Goal: Task Accomplishment & Management: Use online tool/utility

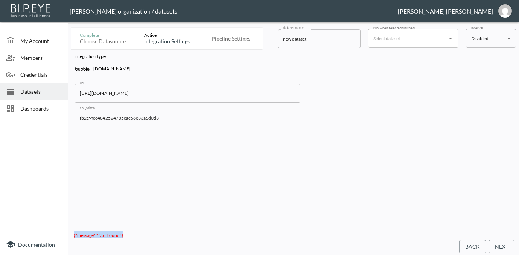
scroll to position [3, 0]
click at [507, 245] on button "Next" at bounding box center [502, 247] width 26 height 14
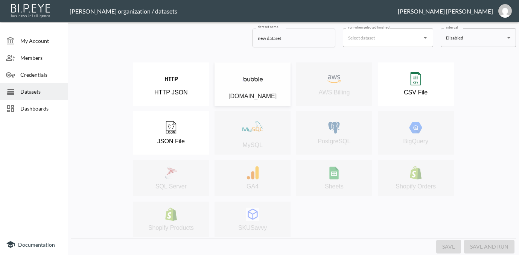
click at [250, 83] on img at bounding box center [252, 79] width 21 height 21
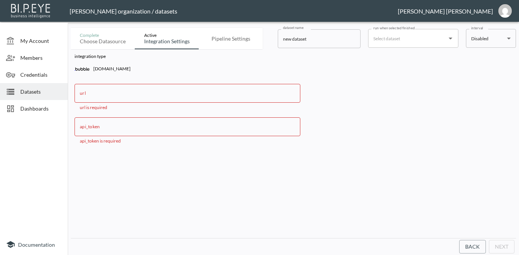
click at [140, 95] on input "url" at bounding box center [188, 93] width 226 height 19
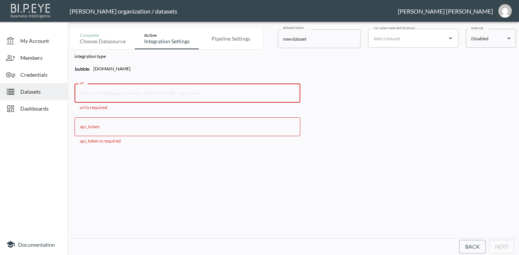
paste input "[URL][DOMAIN_NAME]"
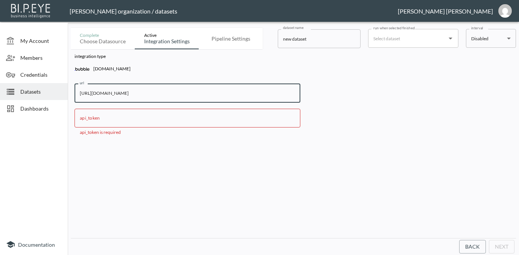
type input "[URL][DOMAIN_NAME]"
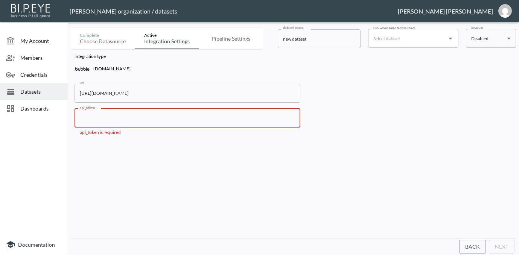
click at [150, 119] on input "api_token" at bounding box center [188, 118] width 226 height 19
paste input "fb2e9fce4842524785cac66e33a6d0d3"
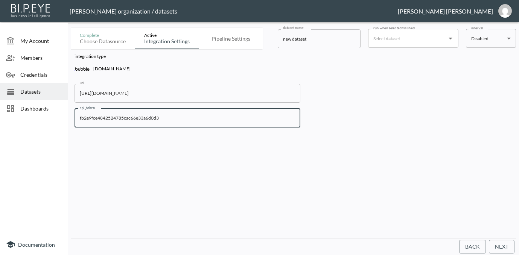
type input "fb2e9fce4842524785cac66e33a6d0d3"
click at [502, 245] on button "Next" at bounding box center [502, 247] width 26 height 14
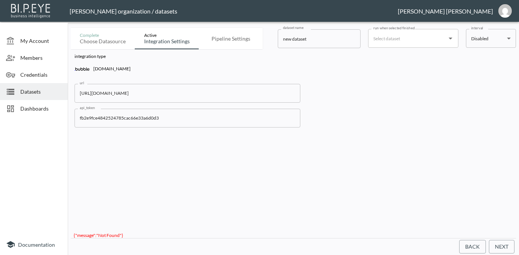
click at [211, 93] on input "[URL][DOMAIN_NAME]" at bounding box center [188, 93] width 226 height 19
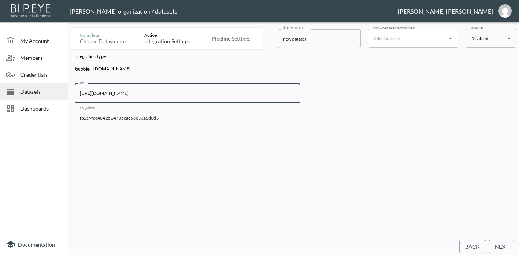
type input "[URL][DOMAIN_NAME]"
click at [501, 247] on button "Next" at bounding box center [502, 247] width 26 height 14
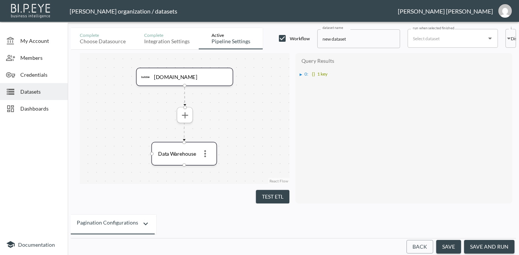
click at [185, 113] on icon "more" at bounding box center [185, 115] width 6 height 6
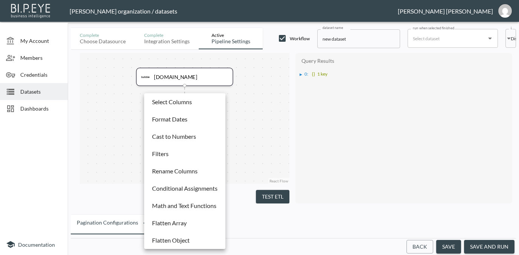
click at [187, 103] on p "Select Columns" at bounding box center [172, 102] width 40 height 9
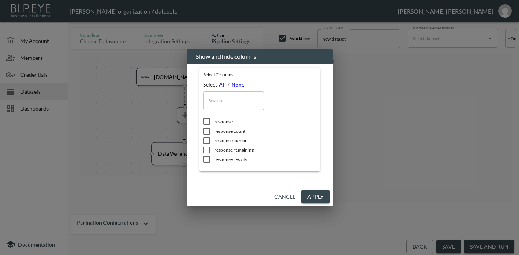
click at [288, 195] on button "Cancel" at bounding box center [284, 197] width 27 height 14
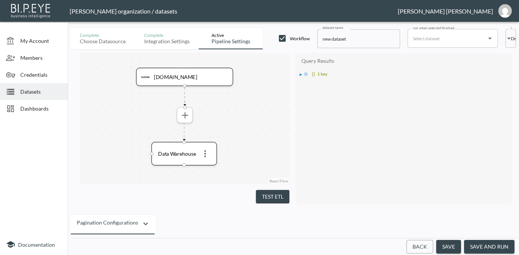
click at [181, 114] on icon "more" at bounding box center [185, 115] width 11 height 11
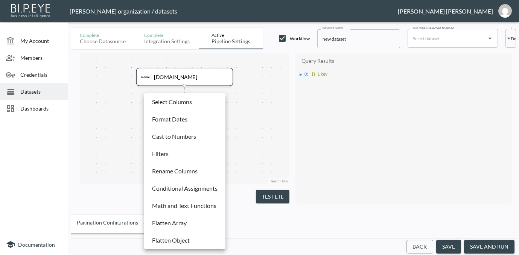
click at [243, 134] on div at bounding box center [259, 127] width 519 height 255
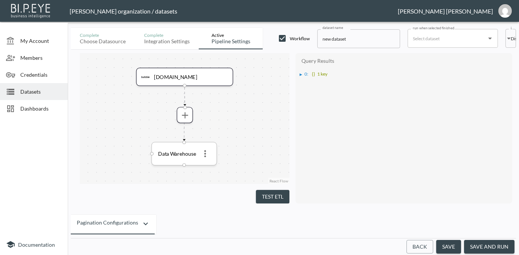
click at [205, 151] on icon "more" at bounding box center [205, 153] width 2 height 7
click at [205, 151] on div at bounding box center [259, 127] width 519 height 255
click at [205, 151] on icon "more" at bounding box center [205, 153] width 2 height 7
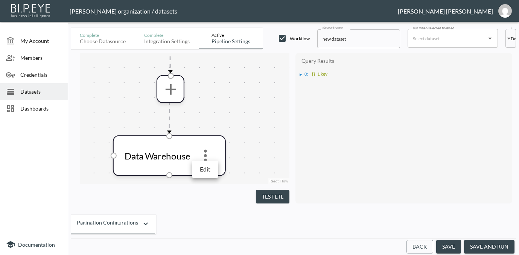
click at [208, 166] on p "Edit" at bounding box center [205, 169] width 11 height 9
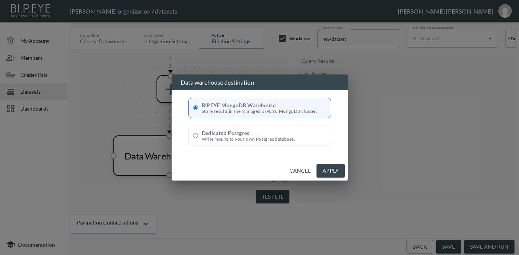
click at [306, 170] on button "Cancel" at bounding box center [299, 171] width 27 height 14
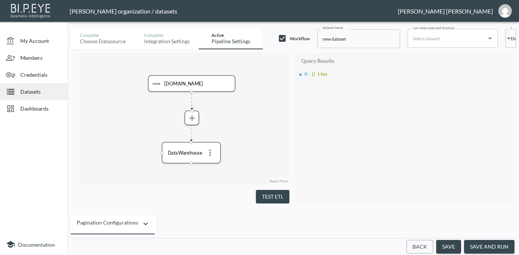
drag, startPoint x: 219, startPoint y: 98, endPoint x: 219, endPoint y: 114, distance: 16.2
click at [219, 114] on div "[DOMAIN_NAME] Data Warehouse" at bounding box center [185, 118] width 210 height 131
click at [267, 190] on button "Test ETL" at bounding box center [273, 197] width 34 height 14
click at [196, 89] on div "[DOMAIN_NAME]" at bounding box center [191, 84] width 87 height 17
click at [204, 85] on div "[DOMAIN_NAME]" at bounding box center [191, 84] width 79 height 8
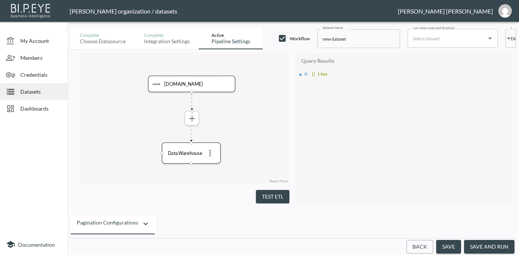
click at [192, 117] on icon "more" at bounding box center [192, 119] width 6 height 6
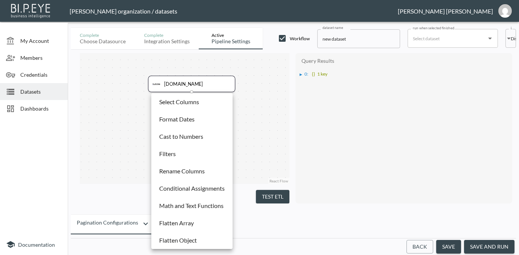
click at [200, 104] on li "Select Columns" at bounding box center [192, 102] width 78 height 14
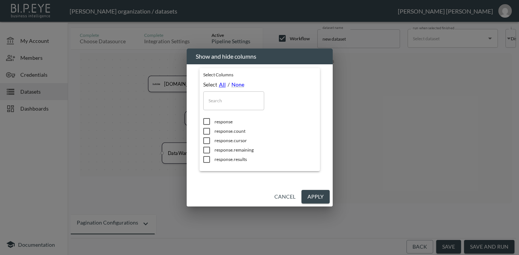
click at [222, 86] on link "All" at bounding box center [222, 84] width 7 height 6
checkbox input "true"
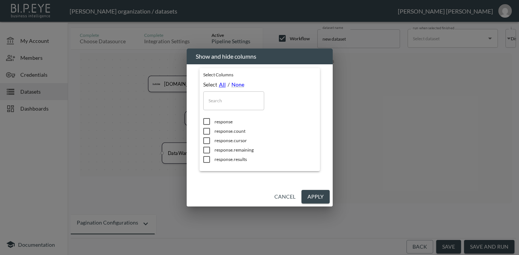
checkbox input "true"
click at [314, 197] on button "Apply" at bounding box center [316, 197] width 28 height 14
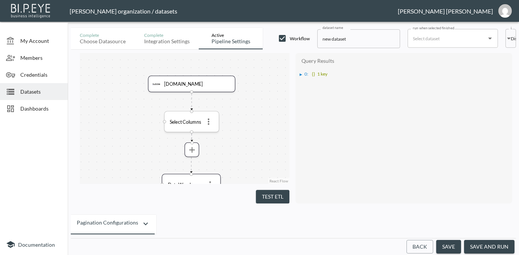
click at [208, 124] on icon "more" at bounding box center [209, 122] width 2 height 6
click at [211, 151] on p "Remove" at bounding box center [208, 153] width 21 height 9
click at [331, 131] on div "Query Results ▶ 0 : {} 1 key" at bounding box center [404, 128] width 210 height 143
click at [301, 75] on div "▶" at bounding box center [301, 75] width 3 height 4
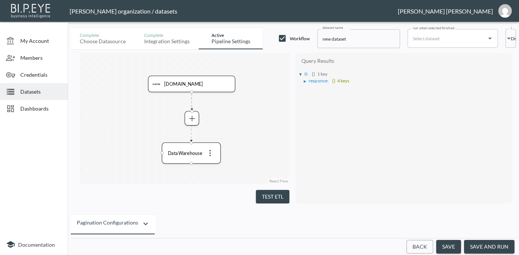
click at [304, 80] on div "▶" at bounding box center [305, 81] width 3 height 4
click at [309, 93] on div "▶" at bounding box center [309, 95] width 3 height 4
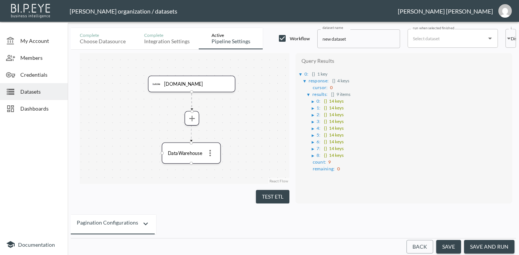
click at [312, 101] on div "▶" at bounding box center [313, 102] width 3 height 4
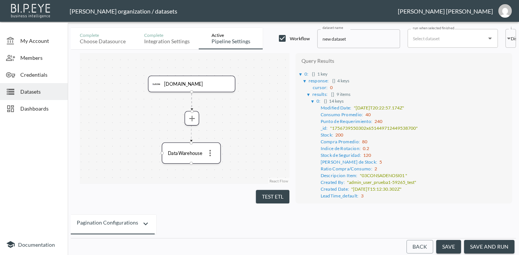
click at [312, 101] on div "▶" at bounding box center [313, 101] width 4 height 3
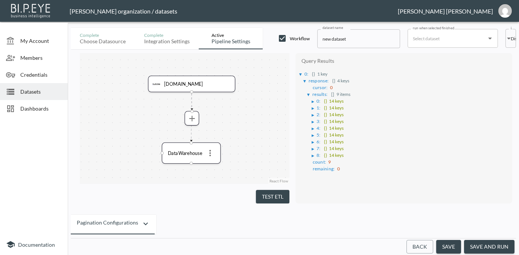
click at [312, 107] on div "▶" at bounding box center [313, 109] width 3 height 4
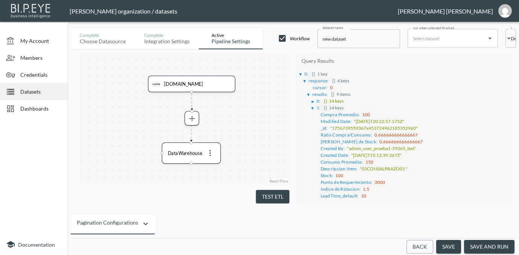
click at [312, 107] on div "▶" at bounding box center [314, 109] width 5 height 4
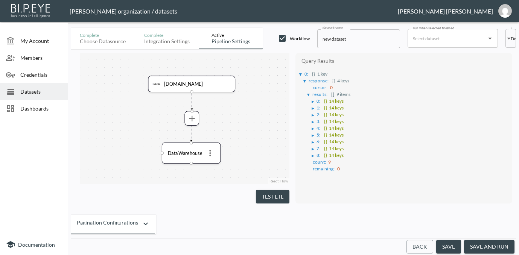
click at [495, 247] on button "save and run" at bounding box center [489, 247] width 50 height 14
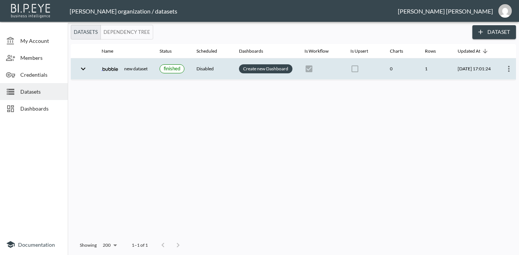
click at [259, 68] on link "Create new Dashboard" at bounding box center [266, 68] width 48 height 9
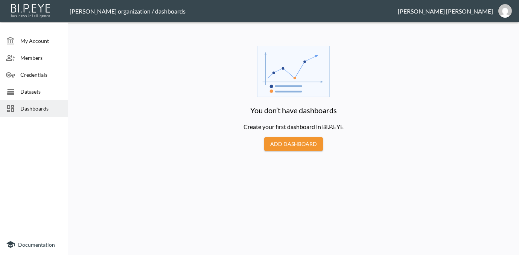
click at [290, 151] on button "Add Dashboard" at bounding box center [293, 144] width 59 height 14
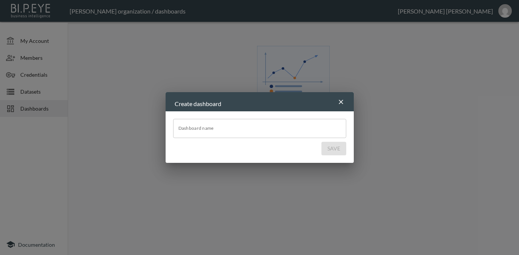
click at [264, 126] on input "Dashboard name" at bounding box center [259, 128] width 173 height 19
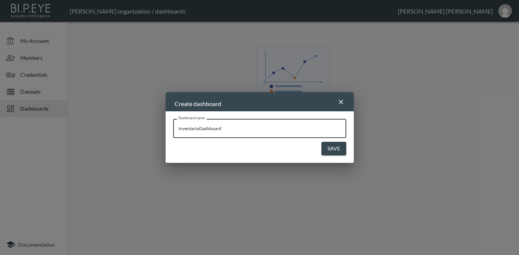
type input "InventarioDashboard"
click at [338, 146] on button "Save" at bounding box center [333, 149] width 25 height 14
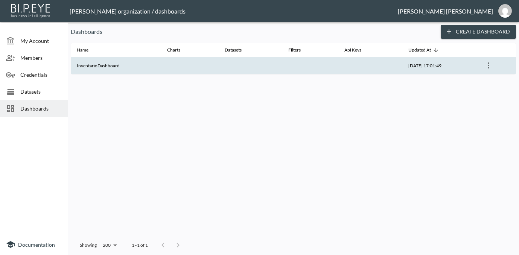
click at [95, 61] on th "InventarioDashboard" at bounding box center [116, 65] width 90 height 17
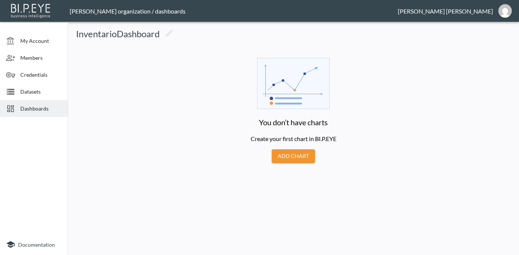
click at [296, 156] on button "Add Chart" at bounding box center [293, 156] width 43 height 14
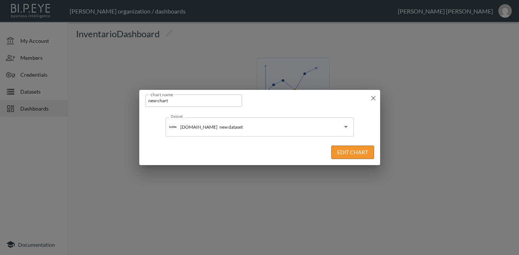
click at [206, 103] on input "new chart" at bounding box center [193, 100] width 97 height 12
click at [342, 130] on icon "Open" at bounding box center [345, 126] width 9 height 9
type input "Grafico1"
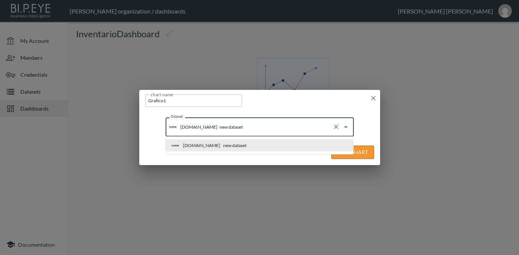
click at [309, 145] on li "[DOMAIN_NAME] new dataset" at bounding box center [260, 146] width 188 height 12
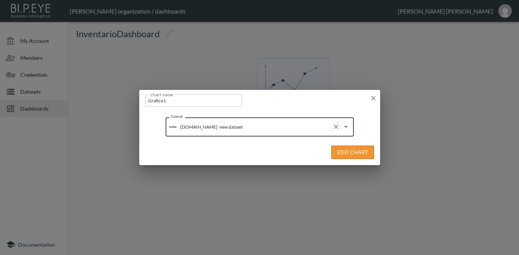
click at [356, 146] on button "Edit Chart" at bounding box center [352, 153] width 43 height 14
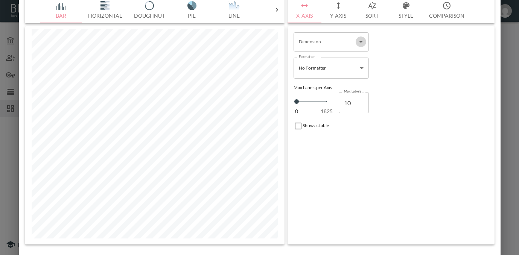
click at [362, 45] on icon "Open" at bounding box center [361, 41] width 9 height 9
click at [362, 45] on icon "Close" at bounding box center [361, 41] width 9 height 9
click at [321, 41] on input "Dimension" at bounding box center [325, 42] width 57 height 12
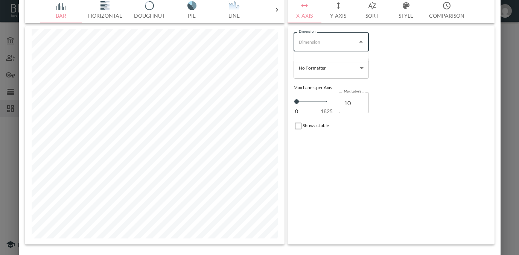
click at [321, 41] on input "Dimension" at bounding box center [325, 42] width 57 height 12
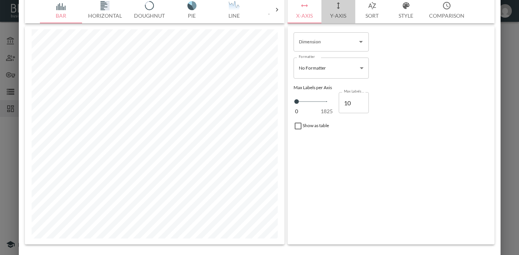
click at [342, 15] on button "Y-Axis" at bounding box center [338, 9] width 34 height 27
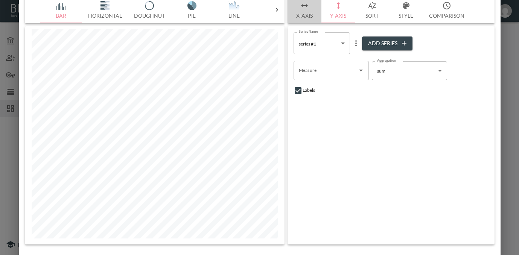
click at [311, 13] on button "X-Axis" at bounding box center [305, 9] width 34 height 27
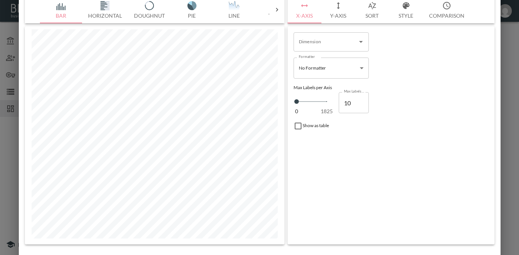
click at [68, 18] on button "Bar" at bounding box center [61, 9] width 42 height 27
click at [279, 11] on icon at bounding box center [277, 10] width 8 height 8
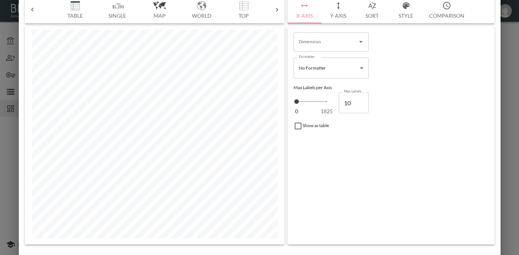
scroll to position [0, 215]
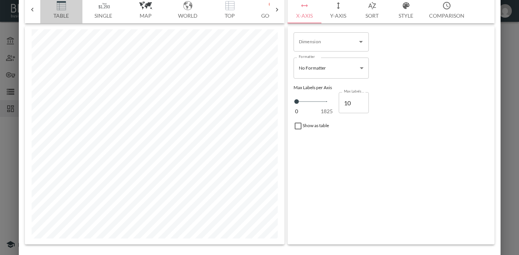
click at [62, 8] on img "button" at bounding box center [61, 5] width 30 height 9
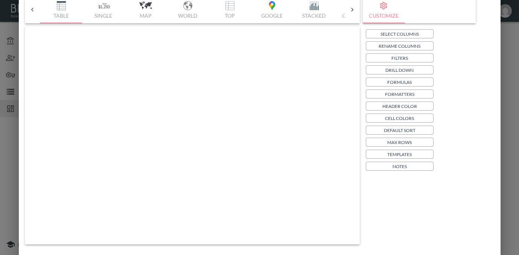
click at [384, 35] on p "Select Columns" at bounding box center [400, 34] width 38 height 8
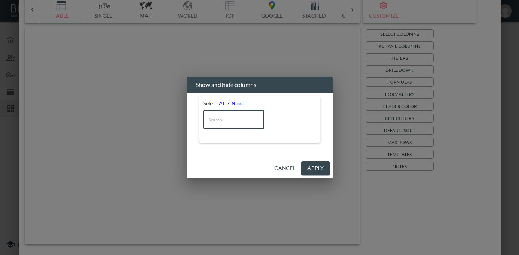
click at [227, 121] on input "text" at bounding box center [233, 119] width 61 height 19
type input "e"
click at [292, 165] on button "Cancel" at bounding box center [284, 169] width 27 height 14
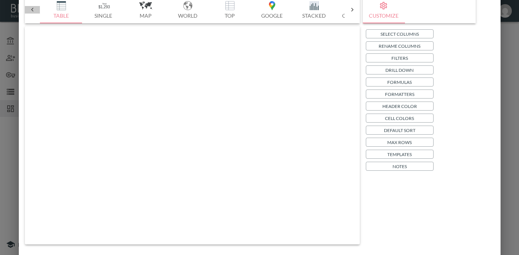
click at [33, 6] on icon at bounding box center [33, 10] width 8 height 8
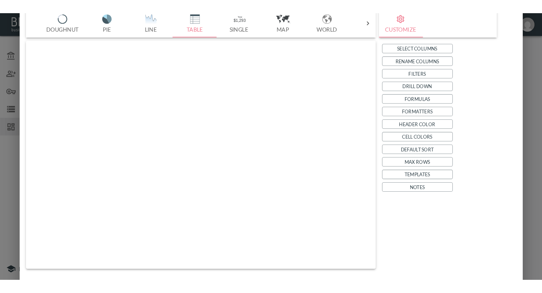
scroll to position [0, 0]
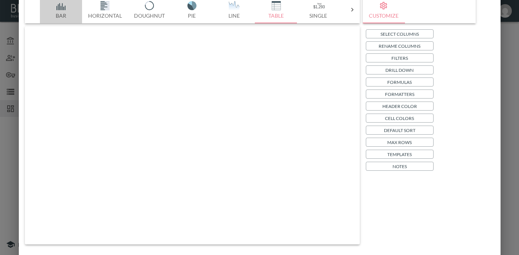
click at [58, 9] on img "button" at bounding box center [61, 5] width 30 height 9
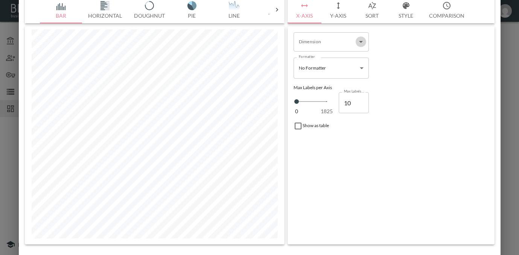
click at [359, 43] on icon "Open" at bounding box center [361, 41] width 9 height 9
click at [388, 50] on div "Dimension Dimension" at bounding box center [391, 41] width 201 height 25
click at [341, 11] on button "Y-Axis" at bounding box center [338, 9] width 34 height 27
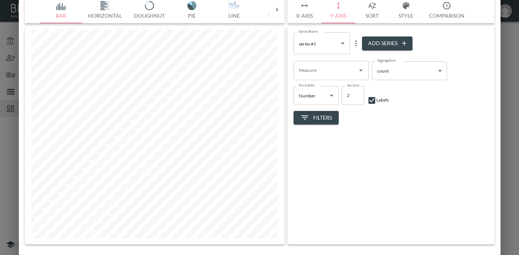
click at [366, 13] on button "Sort" at bounding box center [372, 9] width 34 height 27
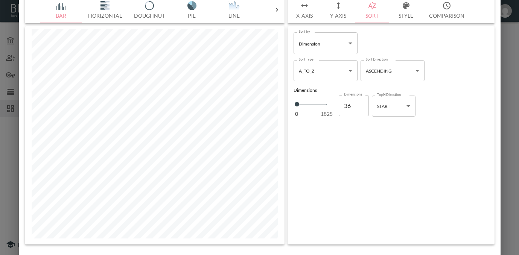
click at [403, 8] on icon "button" at bounding box center [406, 5] width 9 height 9
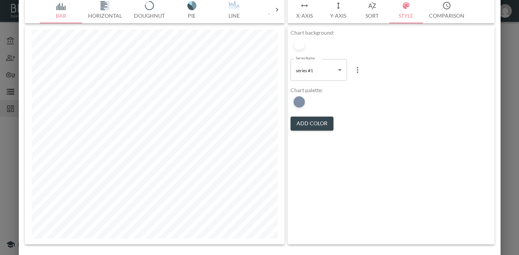
click at [440, 10] on button "Comparison" at bounding box center [446, 9] width 47 height 27
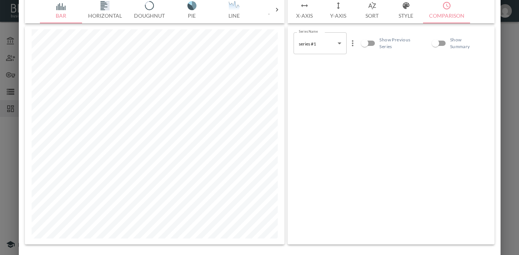
click at [408, 8] on icon "button" at bounding box center [406, 5] width 9 height 9
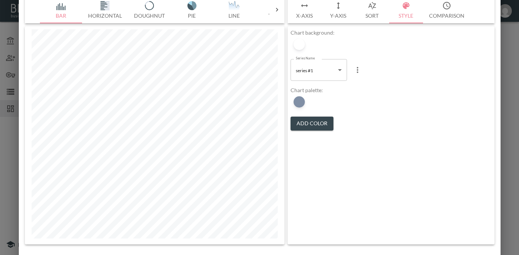
click at [375, 10] on icon "button" at bounding box center [372, 5] width 9 height 9
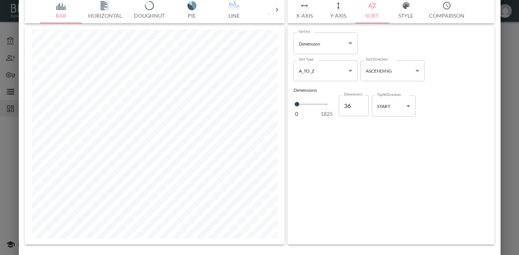
click at [338, 15] on button "Y-Axis" at bounding box center [338, 9] width 34 height 27
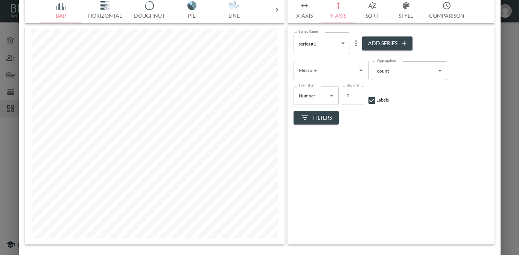
click at [305, 10] on icon "button" at bounding box center [304, 5] width 9 height 9
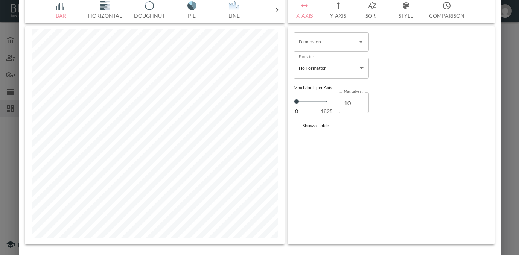
click at [334, 13] on button "Y-Axis" at bounding box center [338, 9] width 34 height 27
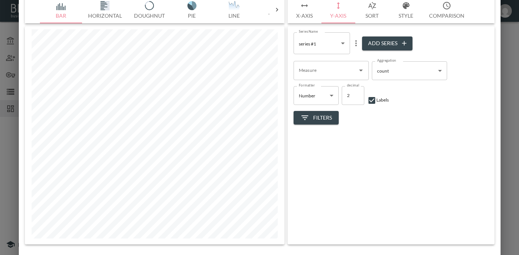
click at [388, 41] on button "Add Series" at bounding box center [387, 44] width 50 height 14
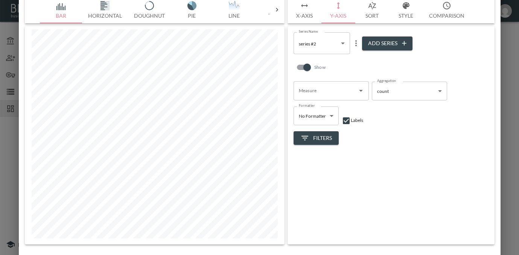
click at [341, 44] on body "BI.P.EYE, Interactive Analytics Dashboards - app [PERSON_NAME] organization / d…" at bounding box center [259, 127] width 519 height 255
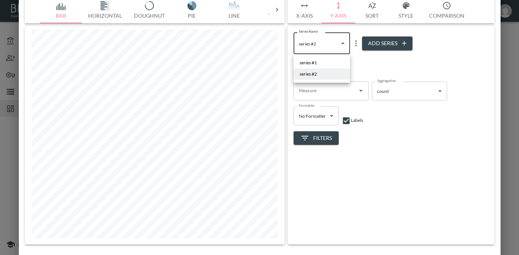
click at [325, 59] on li "series #1" at bounding box center [322, 62] width 56 height 11
type input "9f64a1d7-41e0-4c41-ad38-ea071aeb219b"
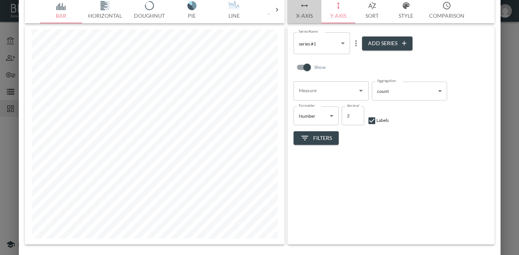
click at [309, 15] on button "X-Axis" at bounding box center [305, 9] width 34 height 27
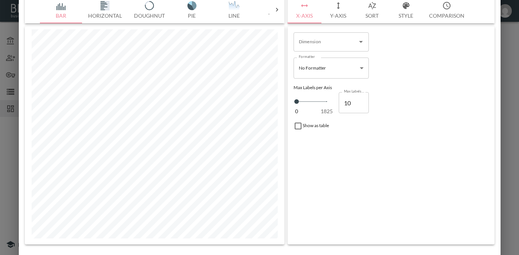
click at [72, 14] on button "Bar" at bounding box center [61, 9] width 42 height 27
click at [353, 70] on body "BI.P.EYE, Interactive Analytics Dashboards - app [PERSON_NAME] organization / d…" at bounding box center [259, 127] width 519 height 255
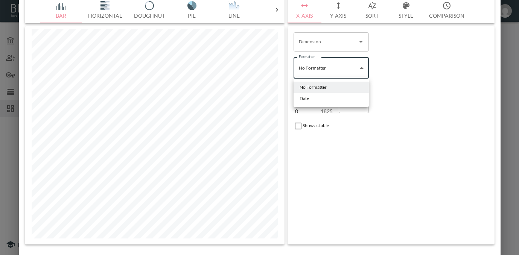
click at [321, 98] on li "Date" at bounding box center [331, 98] width 75 height 11
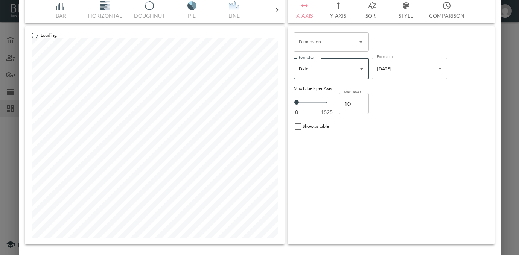
click at [344, 72] on body "BI.P.EYE, Interactive Analytics Dashboards - app [PERSON_NAME] organization / d…" at bounding box center [259, 127] width 519 height 255
click at [331, 85] on li "No Formatter" at bounding box center [331, 87] width 75 height 11
type input "No Formatter"
click at [340, 41] on input "Dimension" at bounding box center [325, 42] width 57 height 12
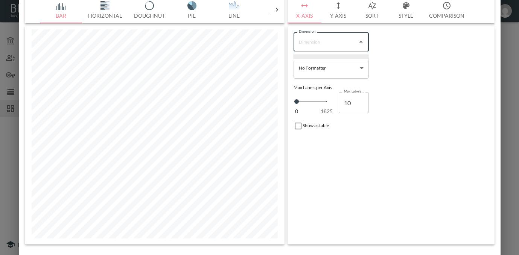
click at [319, 56] on li at bounding box center [331, 57] width 75 height 5
click at [337, 41] on input "Dimension" at bounding box center [325, 42] width 57 height 12
click at [415, 54] on div "Dimension Dimension" at bounding box center [391, 41] width 201 height 25
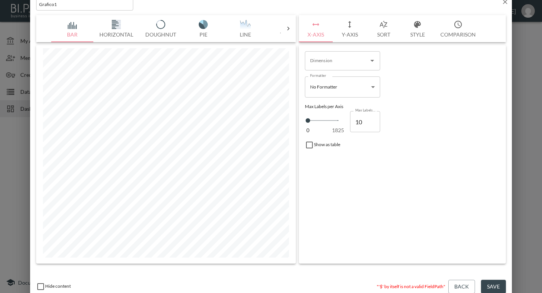
click at [459, 255] on button "Back" at bounding box center [461, 287] width 27 height 14
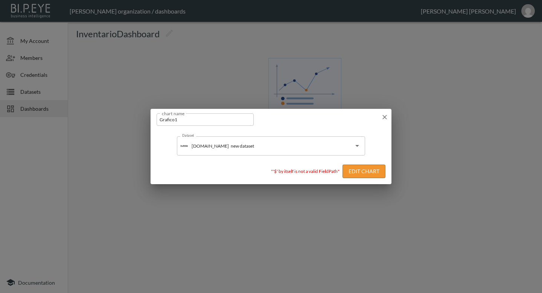
click at [385, 120] on icon "button" at bounding box center [385, 117] width 8 height 8
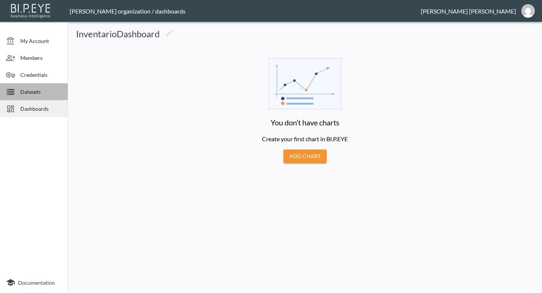
click at [43, 96] on div "Datasets" at bounding box center [34, 91] width 68 height 17
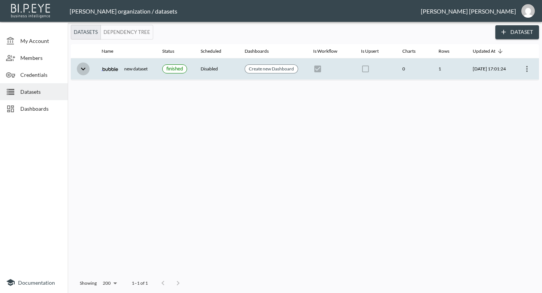
click at [81, 72] on icon "expand row" at bounding box center [83, 68] width 9 height 9
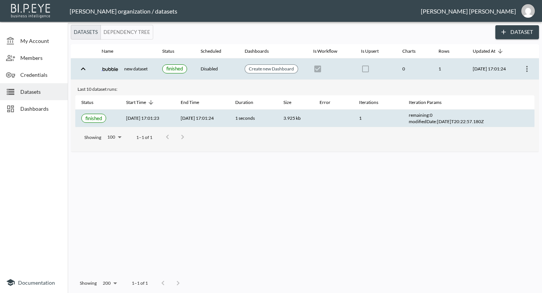
click at [165, 119] on th "[DATE] 17:01:23" at bounding box center [147, 119] width 55 height 18
click at [141, 116] on th "[DATE] 17:01:23" at bounding box center [147, 119] width 55 height 18
click at [93, 119] on span "finished" at bounding box center [93, 118] width 17 height 6
click at [135, 116] on th "[DATE] 17:01:23" at bounding box center [147, 119] width 55 height 18
click at [277, 126] on th "1 seconds" at bounding box center [253, 119] width 48 height 18
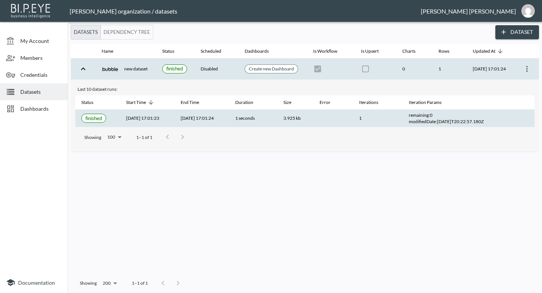
click at [519, 66] on icon "more" at bounding box center [527, 68] width 9 height 9
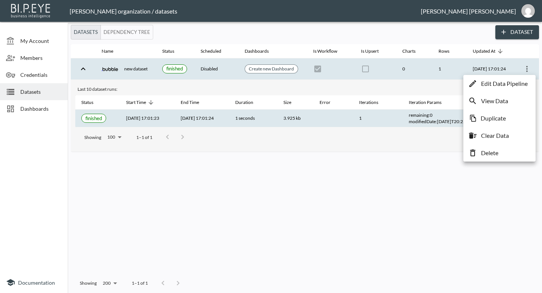
click at [503, 101] on p "View Data" at bounding box center [494, 100] width 27 height 9
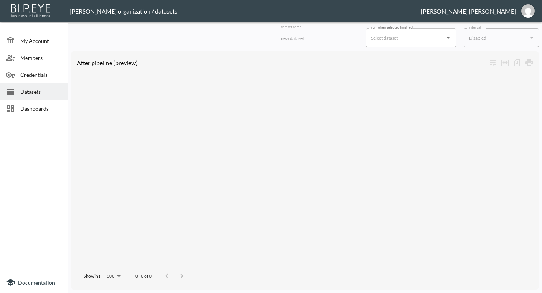
click at [397, 41] on input "run when selected finished" at bounding box center [405, 38] width 72 height 12
click at [406, 58] on div "No options" at bounding box center [411, 57] width 90 height 20
click at [459, 90] on div at bounding box center [305, 169] width 461 height 195
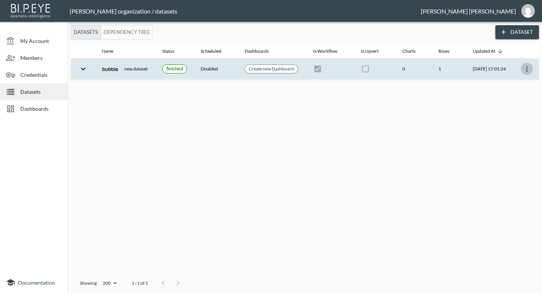
click at [519, 70] on icon "more" at bounding box center [527, 68] width 9 height 9
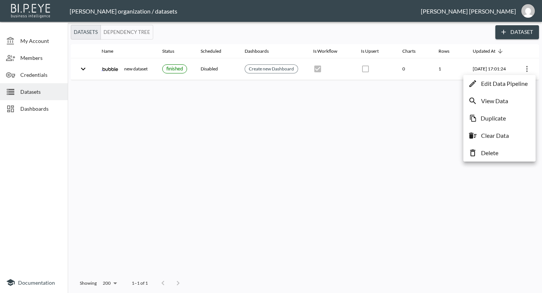
click at [510, 82] on p "Edit Data Pipeline" at bounding box center [504, 83] width 47 height 9
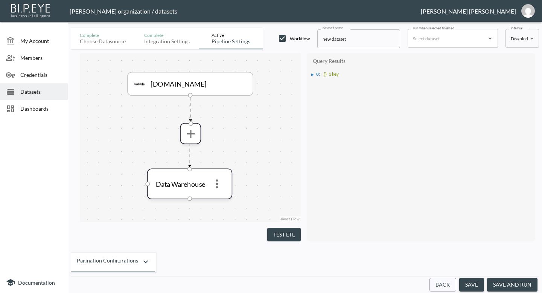
click at [194, 85] on div "[DOMAIN_NAME]" at bounding box center [191, 83] width 114 height 11
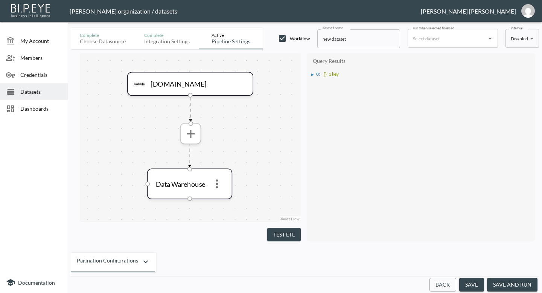
click at [195, 139] on icon "more" at bounding box center [191, 133] width 14 height 14
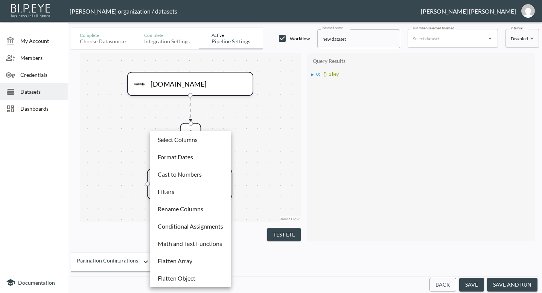
click at [193, 140] on p "Select Columns" at bounding box center [178, 139] width 40 height 9
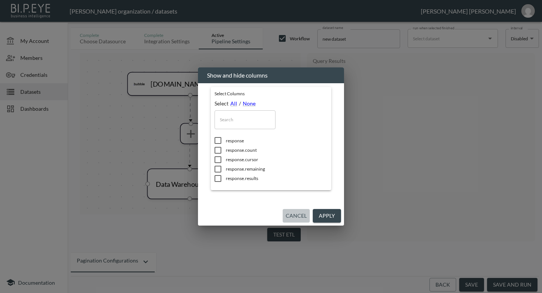
click at [295, 215] on button "Cancel" at bounding box center [296, 216] width 27 height 14
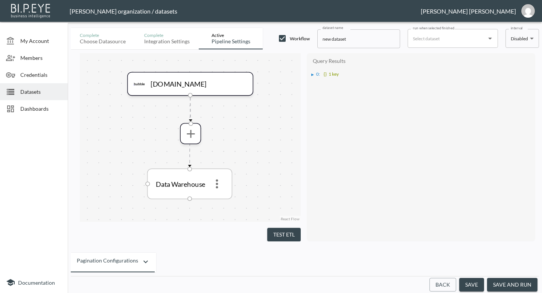
click at [202, 177] on div "Data Warehouse" at bounding box center [189, 184] width 73 height 18
click at [221, 184] on icon "more" at bounding box center [217, 184] width 14 height 14
click at [222, 204] on p "Edit" at bounding box center [217, 201] width 11 height 9
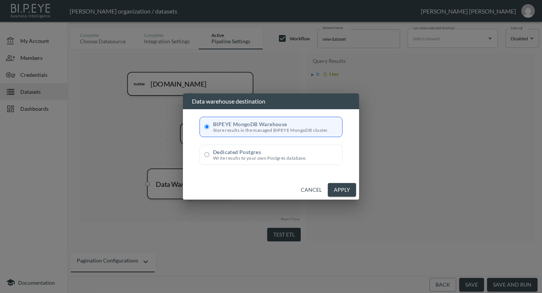
click at [314, 190] on button "Cancel" at bounding box center [311, 190] width 27 height 14
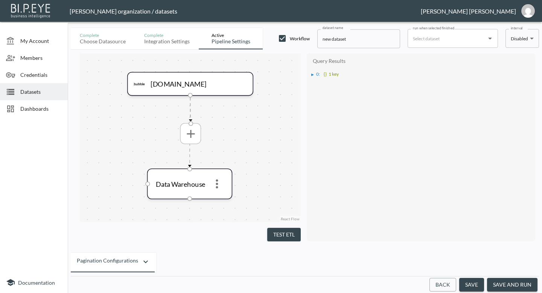
click at [183, 140] on span at bounding box center [190, 133] width 18 height 18
click at [190, 133] on icon "more" at bounding box center [191, 134] width 8 height 8
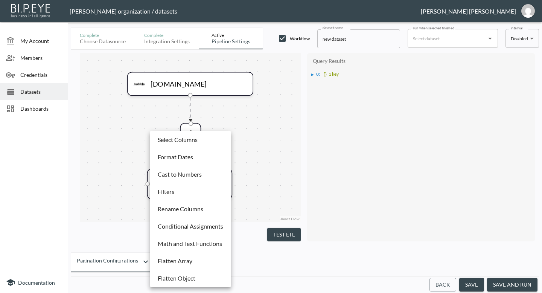
click at [251, 163] on div at bounding box center [271, 146] width 542 height 293
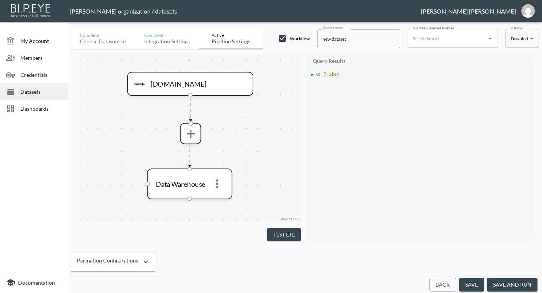
click at [285, 235] on button "Test ETL" at bounding box center [284, 235] width 34 height 14
click at [311, 75] on div "▶" at bounding box center [312, 75] width 3 height 4
click at [313, 81] on ul "▶ response : {} 4 keys" at bounding box center [421, 80] width 221 height 7
click at [316, 81] on div "▶" at bounding box center [316, 81] width 3 height 4
click at [321, 93] on div "▶" at bounding box center [320, 95] width 3 height 4
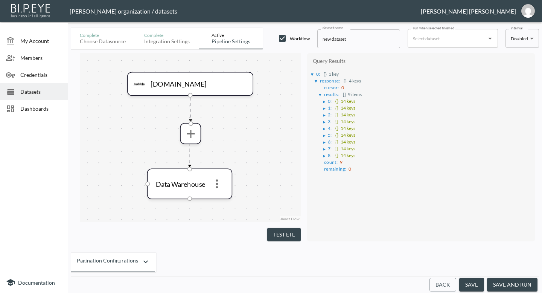
click at [324, 100] on div "▶" at bounding box center [324, 102] width 3 height 4
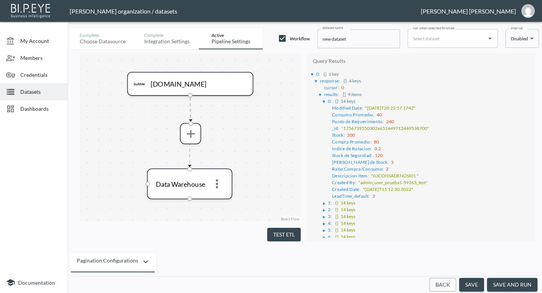
click at [324, 201] on div "▶" at bounding box center [324, 203] width 3 height 4
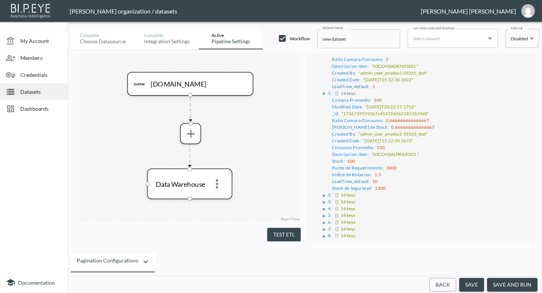
scroll to position [122, 0]
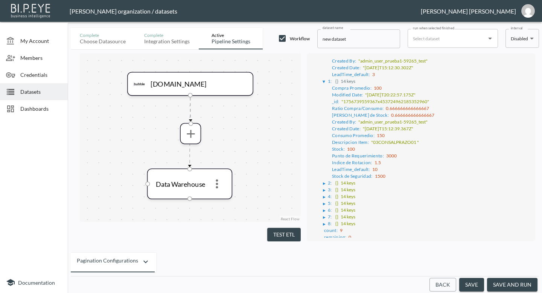
click at [324, 181] on div "▶" at bounding box center [324, 183] width 3 height 4
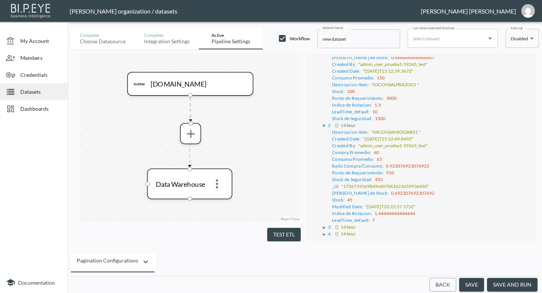
scroll to position [214, 0]
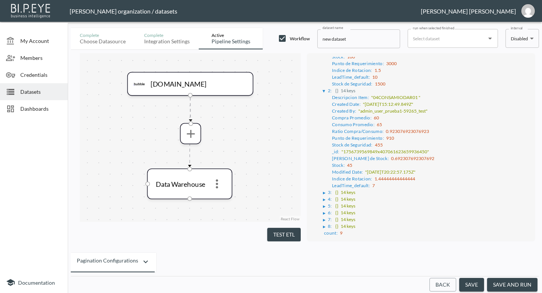
click at [323, 191] on div "▶" at bounding box center [324, 193] width 3 height 4
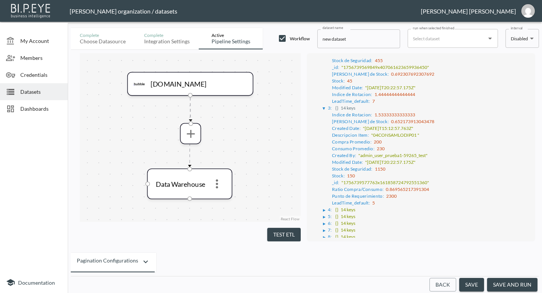
scroll to position [305, 0]
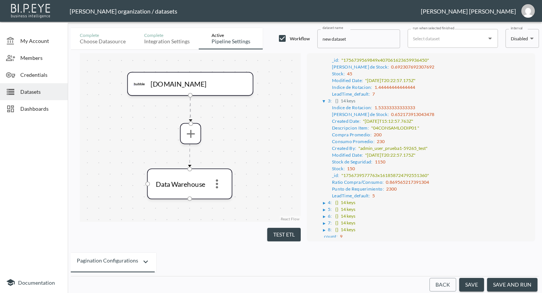
click at [323, 201] on div "▶" at bounding box center [324, 203] width 3 height 4
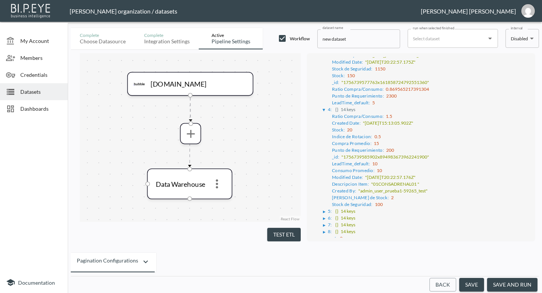
click at [323, 210] on div "▶" at bounding box center [324, 212] width 3 height 4
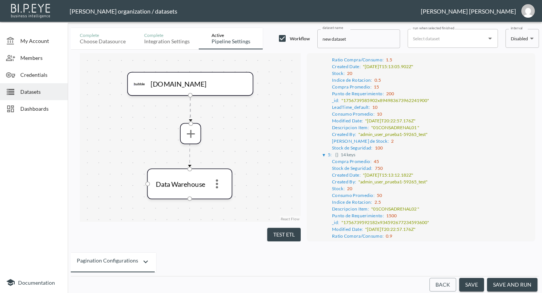
scroll to position [491, 0]
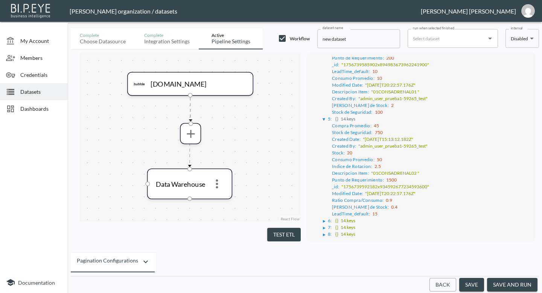
click at [325, 219] on div "▶" at bounding box center [324, 221] width 3 height 4
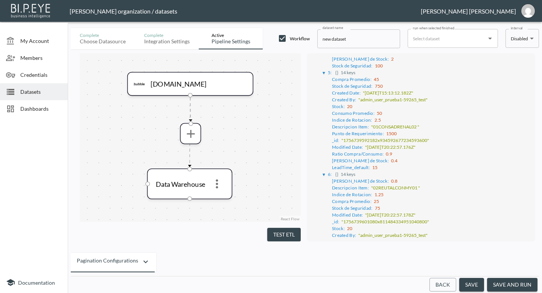
scroll to position [583, 0]
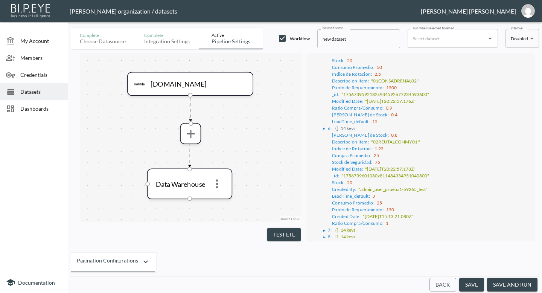
click at [324, 229] on div "▶" at bounding box center [324, 231] width 3 height 4
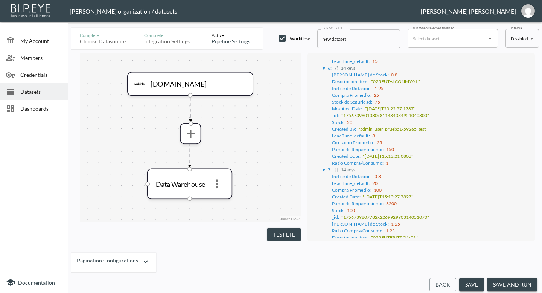
scroll to position [675, 0]
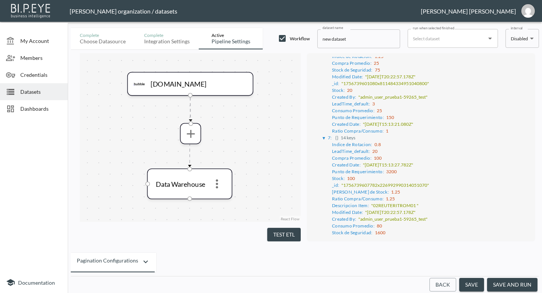
click at [324, 238] on div "▶" at bounding box center [324, 240] width 3 height 4
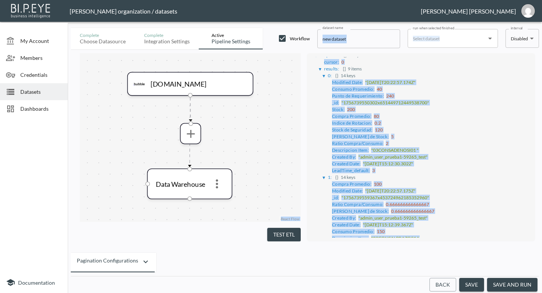
scroll to position [0, 0]
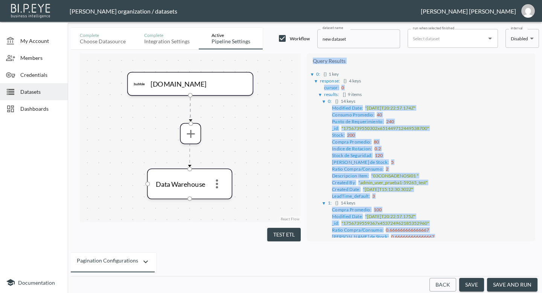
drag, startPoint x: 353, startPoint y: 228, endPoint x: 312, endPoint y: 58, distance: 175.3
click at [312, 58] on div "Query Results ▶ 0 : {} 1 key ▶ response : {} 4 keys cursor : 0 ▶ results : [] 9…" at bounding box center [421, 147] width 221 height 181
copy div "Lorem Ipsumdo ▶ 8 : {} 8 sit ▶ ametcons : {} 5 adip elitse : 4 ▶ doeiusm : [] 9…"
click at [195, 134] on icon "more" at bounding box center [191, 133] width 14 height 14
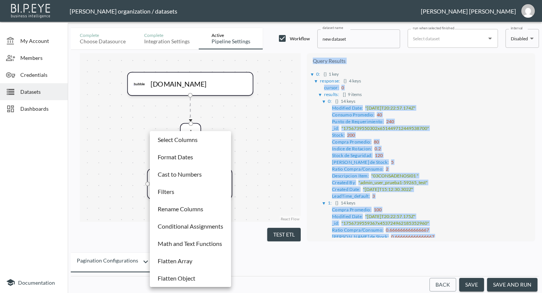
click at [186, 255] on p "Flatten Object" at bounding box center [177, 278] width 38 height 9
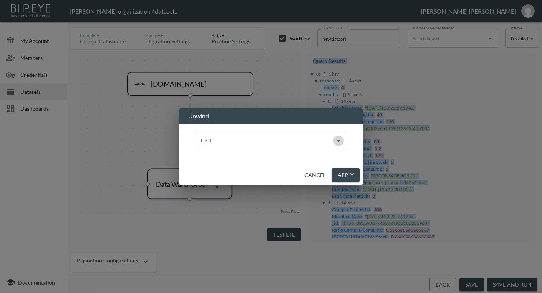
click at [340, 139] on icon "Open" at bounding box center [338, 140] width 9 height 9
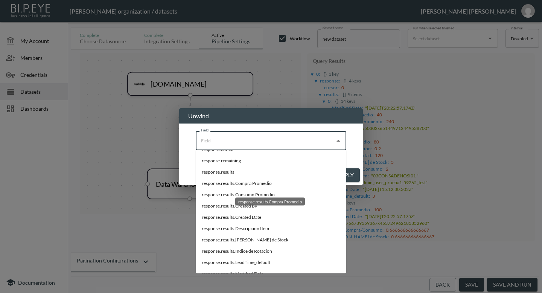
scroll to position [37, 0]
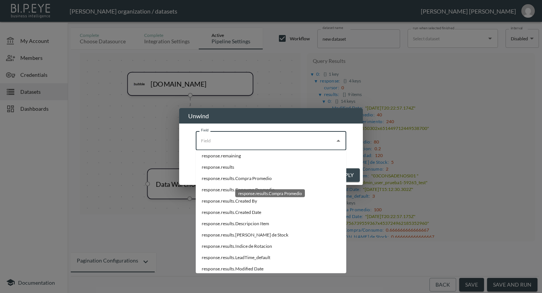
click at [268, 181] on li "response.results.Compra Promedio" at bounding box center [271, 178] width 151 height 11
type input "response.results.Compra Promedio"
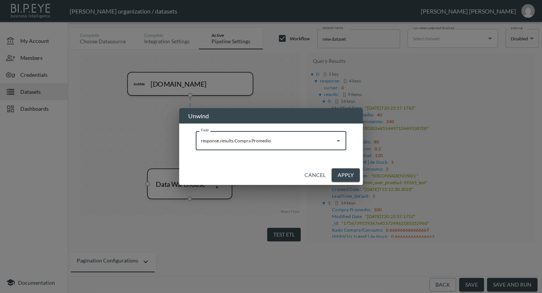
click at [338, 173] on button "Apply" at bounding box center [346, 175] width 28 height 14
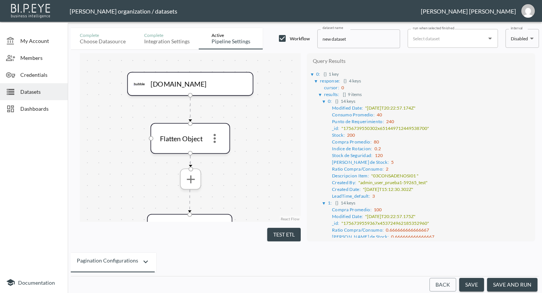
click at [193, 178] on icon "more" at bounding box center [191, 179] width 14 height 14
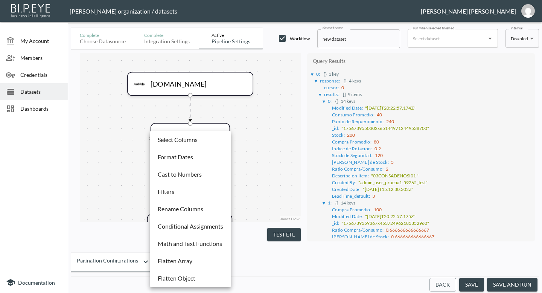
click at [197, 255] on li "Flatten Object" at bounding box center [191, 278] width 78 height 14
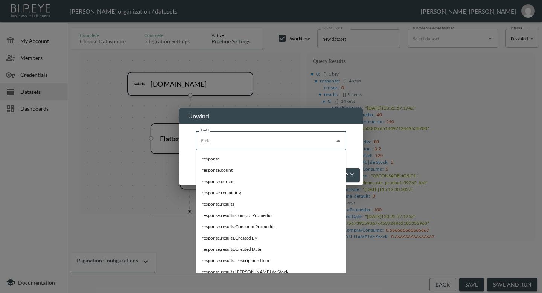
click at [329, 145] on input "Field" at bounding box center [265, 140] width 133 height 12
click at [239, 226] on li "response.results.Consumo Promedio" at bounding box center [271, 226] width 151 height 11
type input "response.results.Consumo Promedio"
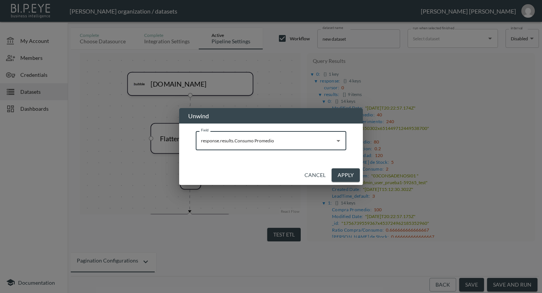
click at [344, 176] on button "Apply" at bounding box center [346, 175] width 28 height 14
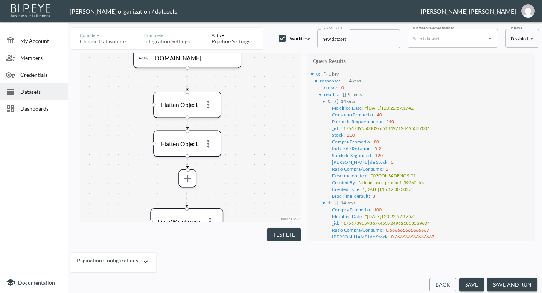
drag, startPoint x: 267, startPoint y: 154, endPoint x: 259, endPoint y: 111, distance: 43.0
click at [259, 111] on div "[DOMAIN_NAME] Flatten Object Flatten Object Data Warehouse" at bounding box center [190, 137] width 221 height 169
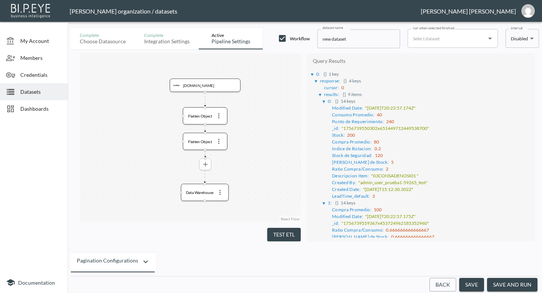
click at [203, 168] on button "more" at bounding box center [205, 164] width 10 height 10
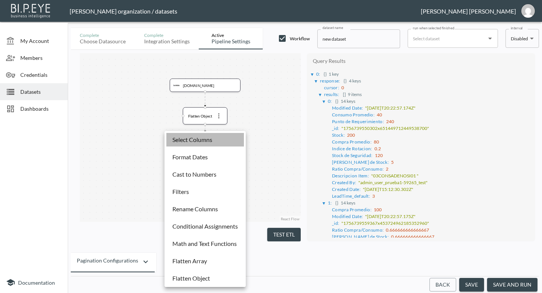
click at [224, 138] on li "Select Columns" at bounding box center [205, 140] width 78 height 14
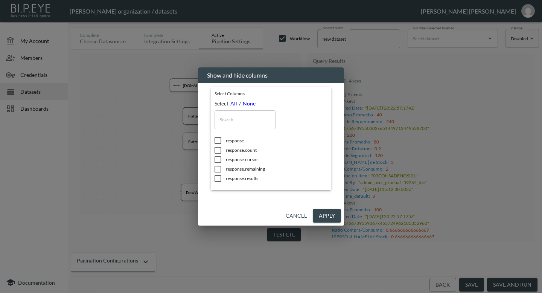
click at [294, 214] on button "Cancel" at bounding box center [296, 216] width 27 height 14
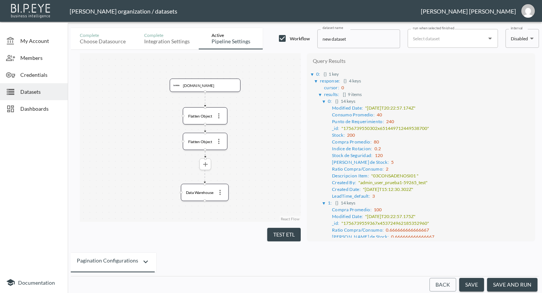
click at [206, 163] on icon "more" at bounding box center [205, 164] width 8 height 8
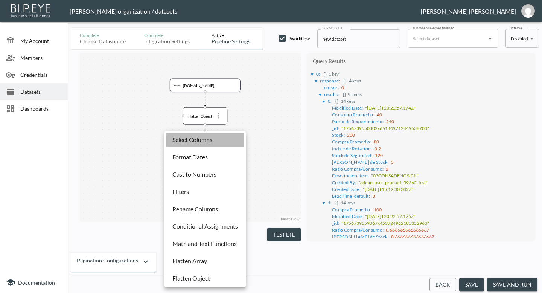
click at [204, 141] on p "Select Columns" at bounding box center [192, 139] width 40 height 9
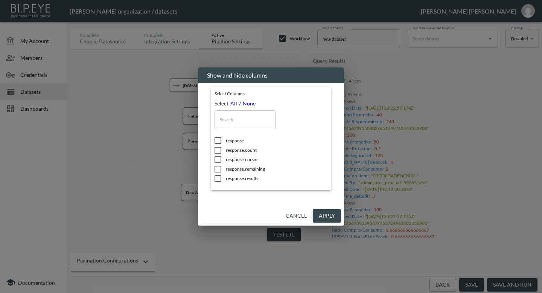
click at [222, 179] on input "checkbox" at bounding box center [218, 179] width 16 height 8
checkbox input "true"
click at [322, 216] on button "Apply" at bounding box center [327, 216] width 28 height 14
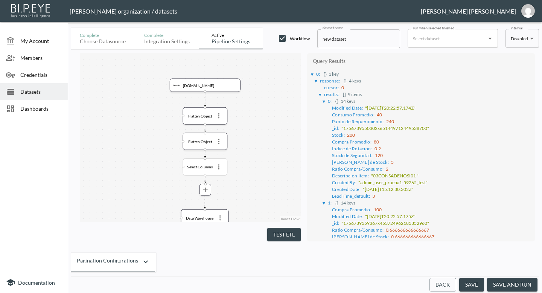
click at [203, 161] on div "Select Columns" at bounding box center [205, 166] width 45 height 17
click at [218, 119] on icon "more" at bounding box center [219, 116] width 8 height 8
click at [218, 148] on p "Remove" at bounding box center [218, 146] width 21 height 9
click at [220, 117] on icon "more" at bounding box center [219, 116] width 8 height 8
click at [219, 145] on p "Remove" at bounding box center [218, 146] width 21 height 9
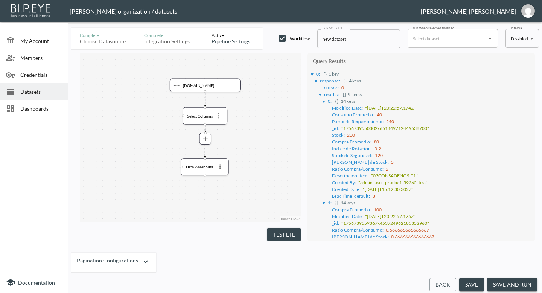
click at [281, 234] on button "Test ETL" at bounding box center [284, 235] width 34 height 14
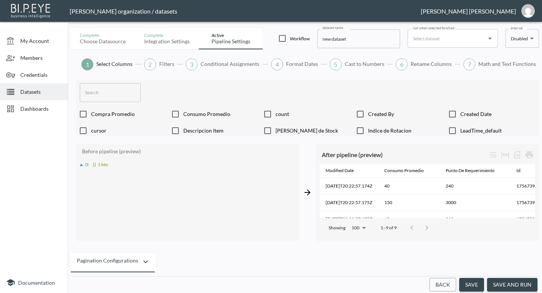
click at [84, 116] on input "checkbox" at bounding box center [83, 114] width 16 height 8
click at [85, 114] on input "checkbox" at bounding box center [83, 114] width 16 height 8
checkbox input "false"
click at [510, 287] on button "save and run" at bounding box center [512, 285] width 50 height 14
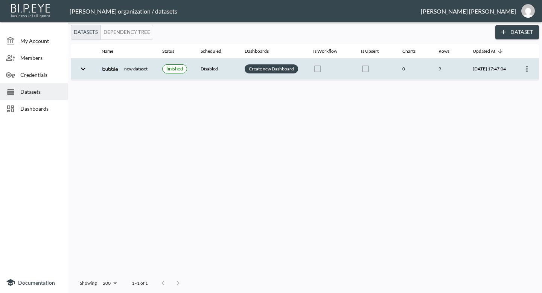
click at [268, 66] on link "Create new Dashboard" at bounding box center [271, 68] width 48 height 9
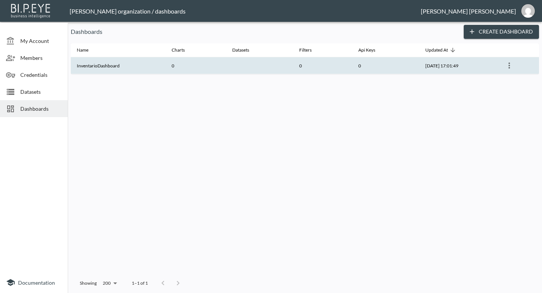
click at [209, 67] on th "0" at bounding box center [196, 65] width 61 height 17
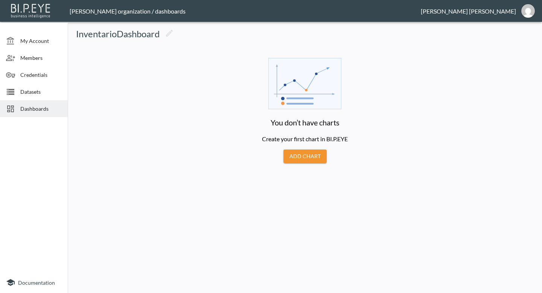
click at [299, 160] on button "Add Chart" at bounding box center [304, 156] width 43 height 14
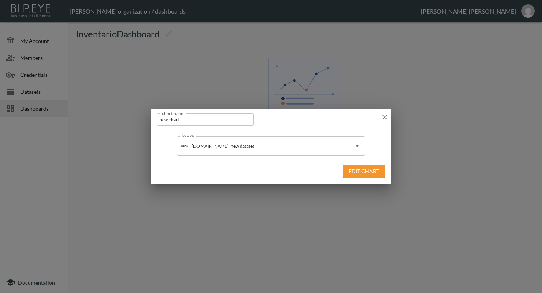
click at [358, 176] on button "Edit Chart" at bounding box center [364, 172] width 43 height 14
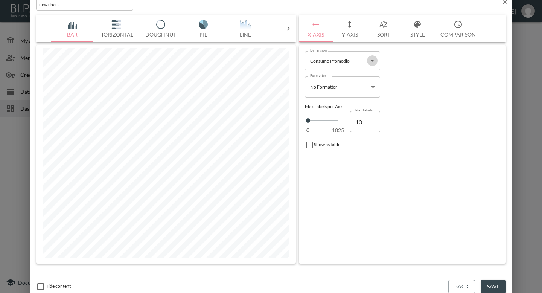
click at [372, 63] on icon "Open" at bounding box center [372, 60] width 9 height 9
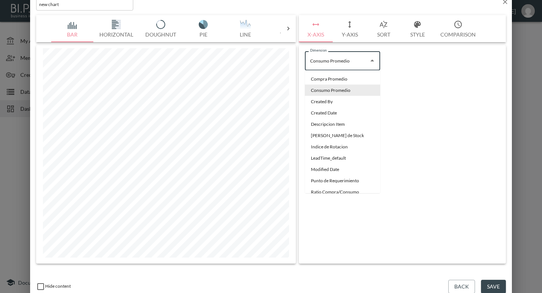
click at [372, 63] on icon "Close" at bounding box center [372, 60] width 9 height 9
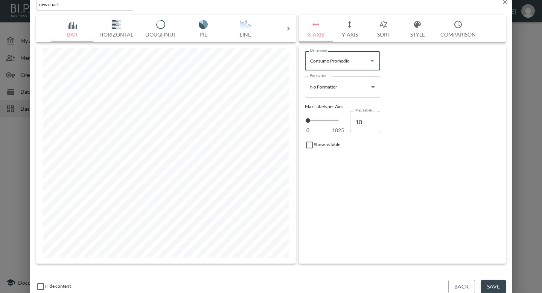
click at [372, 63] on icon "Open" at bounding box center [372, 60] width 9 height 9
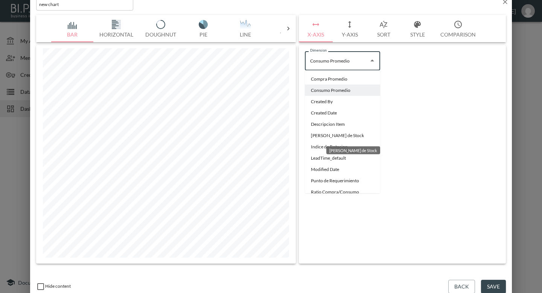
click at [351, 141] on div "[PERSON_NAME] de Stock" at bounding box center [353, 148] width 55 height 14
click at [339, 136] on li "[PERSON_NAME] de Stock" at bounding box center [342, 135] width 75 height 11
type input "[PERSON_NAME] de Stock"
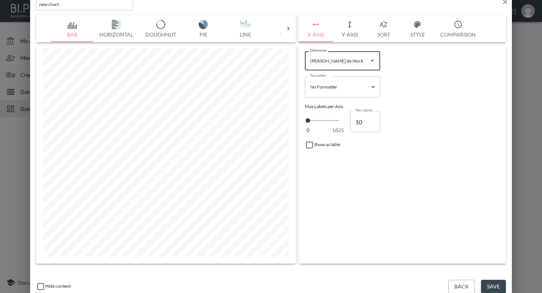
click at [354, 29] on button "Y-Axis" at bounding box center [350, 28] width 34 height 27
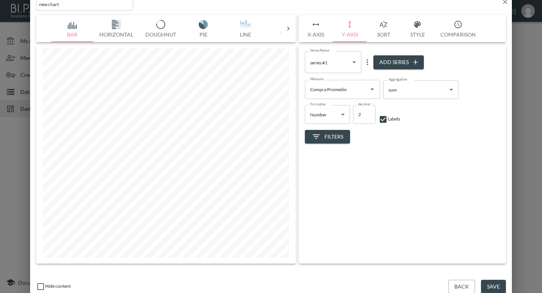
click at [497, 293] on button "Save" at bounding box center [493, 287] width 25 height 14
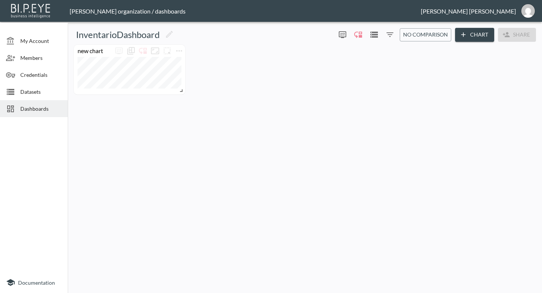
click at [172, 91] on div "new chart" at bounding box center [129, 70] width 111 height 50
click at [178, 52] on icon "more" at bounding box center [179, 50] width 9 height 9
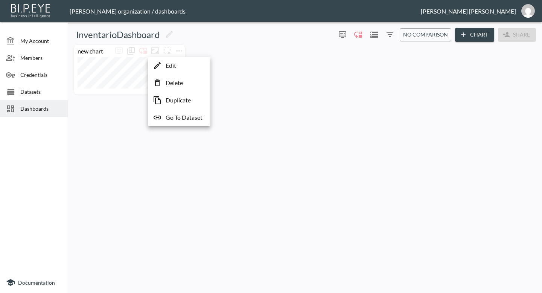
click at [107, 60] on div at bounding box center [271, 146] width 542 height 293
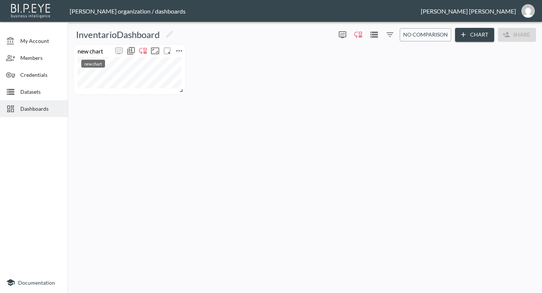
click at [96, 51] on div "new chart" at bounding box center [93, 50] width 39 height 7
click at [104, 51] on div "new chart" at bounding box center [93, 50] width 39 height 7
click at [97, 52] on div "new chart" at bounding box center [93, 50] width 39 height 7
